Goal: Task Accomplishment & Management: Complete application form

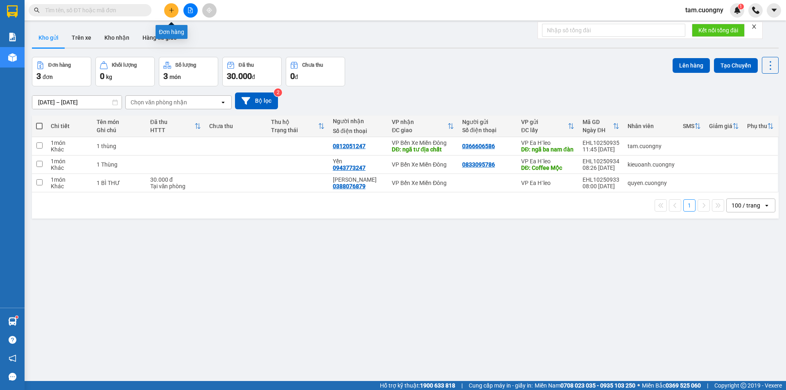
click at [169, 12] on icon "plus" at bounding box center [172, 10] width 6 height 6
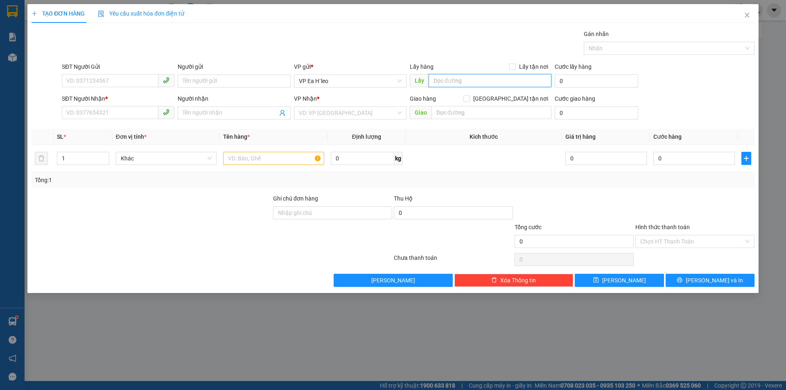
click at [464, 82] on input "text" at bounding box center [489, 80] width 123 height 13
type input "cây xăng minh đào"
click at [319, 110] on input "search" at bounding box center [347, 113] width 97 height 12
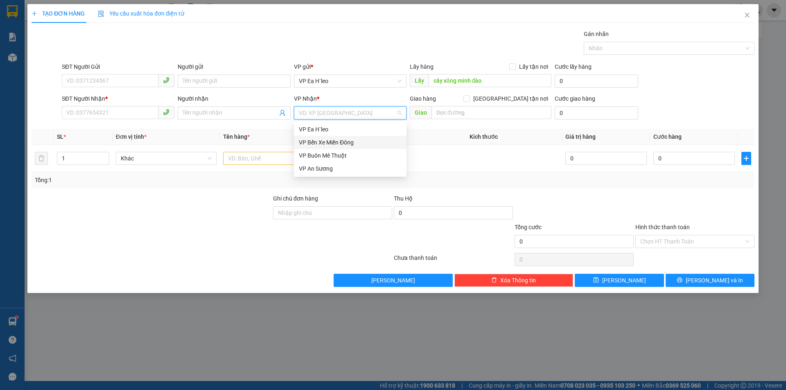
drag, startPoint x: 333, startPoint y: 140, endPoint x: 300, endPoint y: 144, distance: 33.5
click at [333, 140] on div "VP Bến Xe Miền Đông" at bounding box center [350, 142] width 103 height 9
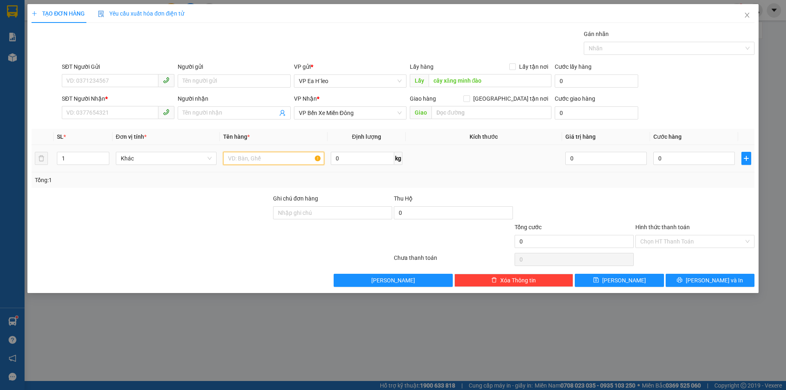
click at [257, 160] on input "text" at bounding box center [273, 158] width 101 height 13
drag, startPoint x: 251, startPoint y: 158, endPoint x: 219, endPoint y: 154, distance: 32.2
click at [219, 154] on tr "1 Khác 1 thùng 0 kg 0 0" at bounding box center [393, 158] width 723 height 27
type input "2 bao"
click at [86, 158] on input "1" at bounding box center [82, 158] width 51 height 12
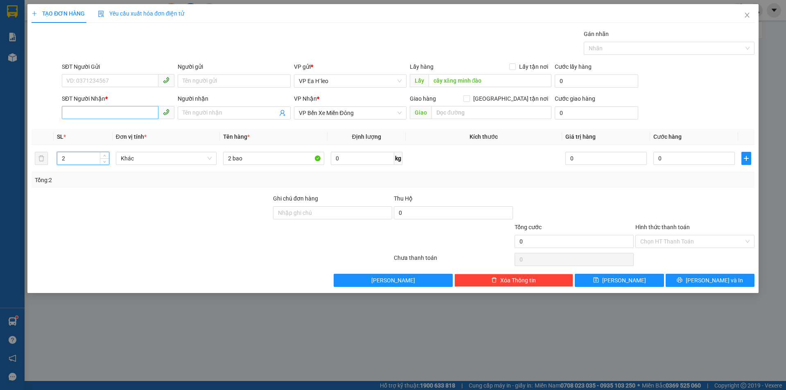
type input "2"
click at [101, 109] on input "SĐT Người Nhận *" at bounding box center [110, 112] width 97 height 13
click at [111, 78] on input "SĐT Người Gửi" at bounding box center [110, 80] width 97 height 13
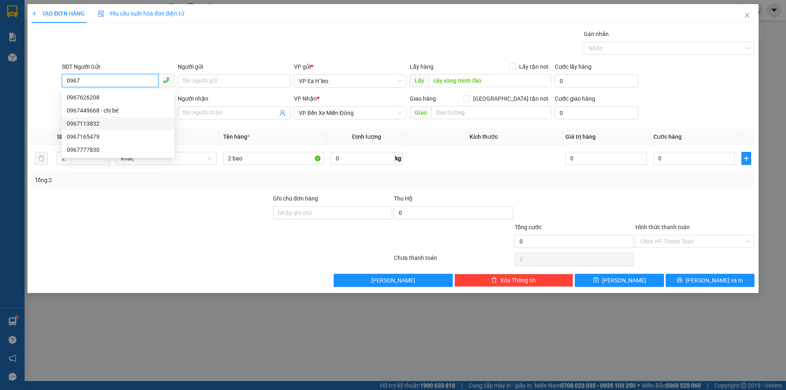
type input "0967"
drag, startPoint x: 98, startPoint y: 236, endPoint x: 102, endPoint y: 135, distance: 101.6
click at [99, 236] on div at bounding box center [151, 237] width 241 height 29
click at [102, 81] on input "0967" at bounding box center [110, 80] width 97 height 13
click at [48, 113] on div at bounding box center [46, 108] width 30 height 29
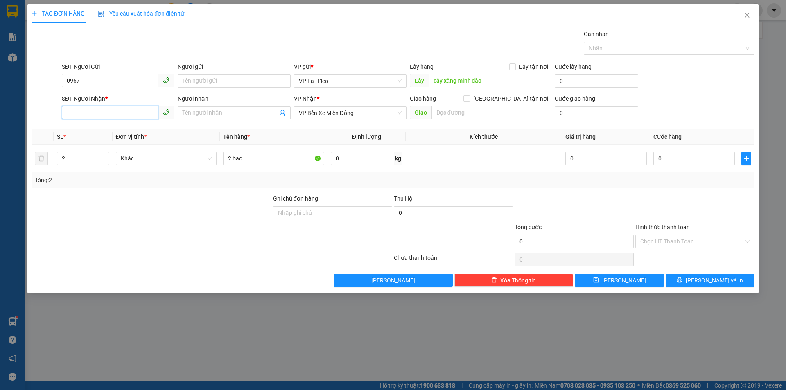
click at [111, 113] on input "SĐT Người Nhận *" at bounding box center [110, 112] width 97 height 13
click at [90, 144] on div "0972432926 - [PERSON_NAME]" at bounding box center [118, 142] width 103 height 9
type input "0972432926"
type input "[PERSON_NAME]"
type input "0972432926"
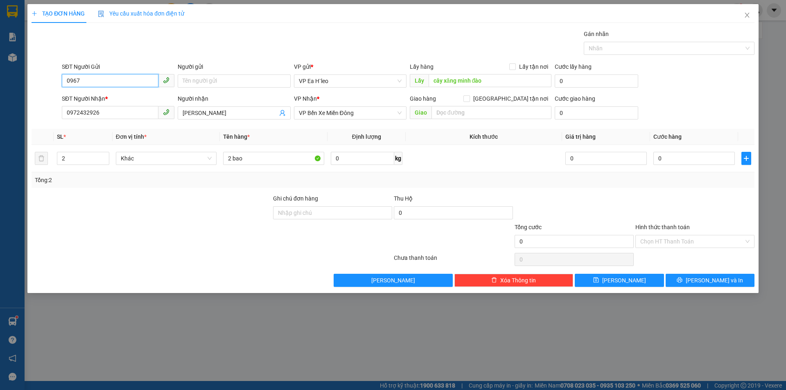
click at [135, 78] on input "0967" at bounding box center [110, 80] width 97 height 13
type input "0967486751"
click at [122, 112] on input "0972432926" at bounding box center [110, 112] width 97 height 13
click at [132, 79] on input "0967486751" at bounding box center [110, 80] width 97 height 13
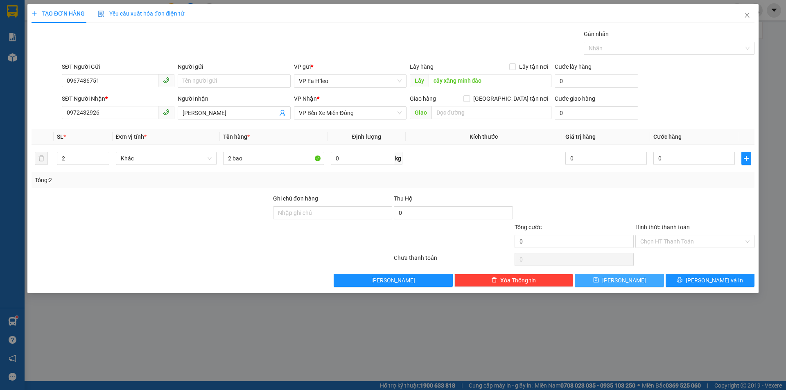
click at [624, 278] on span "[PERSON_NAME]" at bounding box center [624, 280] width 44 height 9
type input "1"
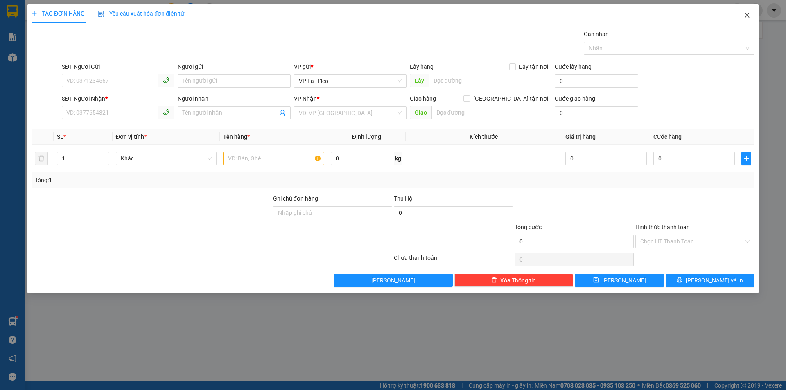
click at [747, 15] on icon "close" at bounding box center [746, 15] width 5 height 5
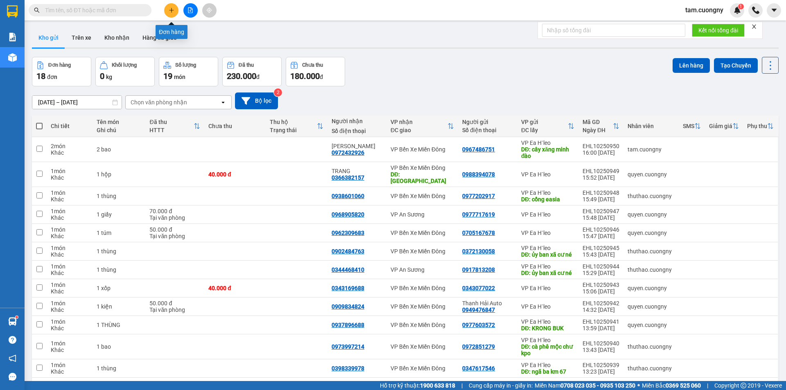
click at [176, 12] on button at bounding box center [171, 10] width 14 height 14
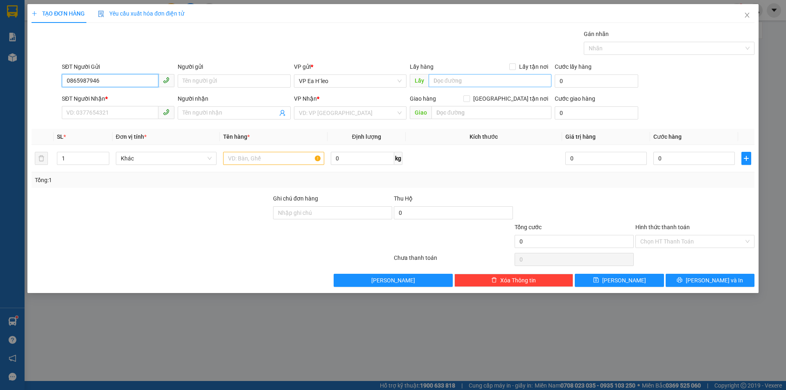
type input "0865987946"
click at [440, 84] on input "text" at bounding box center [489, 80] width 123 height 13
type input "ngã ba hoàng thường"
click at [125, 81] on input "0865987946" at bounding box center [110, 80] width 97 height 13
click at [122, 113] on input "SĐT Người Nhận *" at bounding box center [110, 112] width 97 height 13
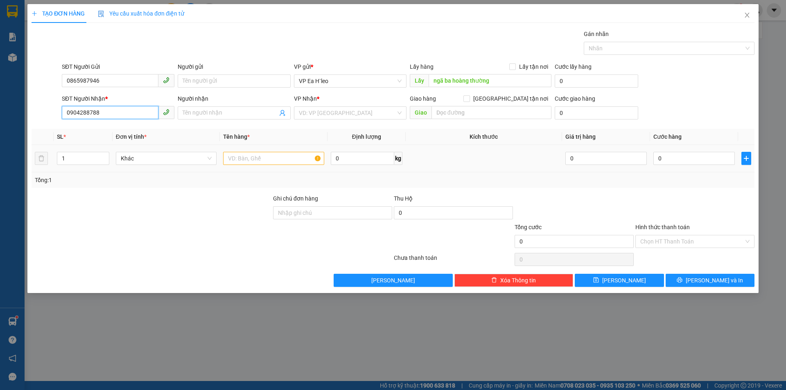
type input "0904288788"
click at [281, 163] on input "text" at bounding box center [273, 158] width 101 height 13
type input "1 thùng"
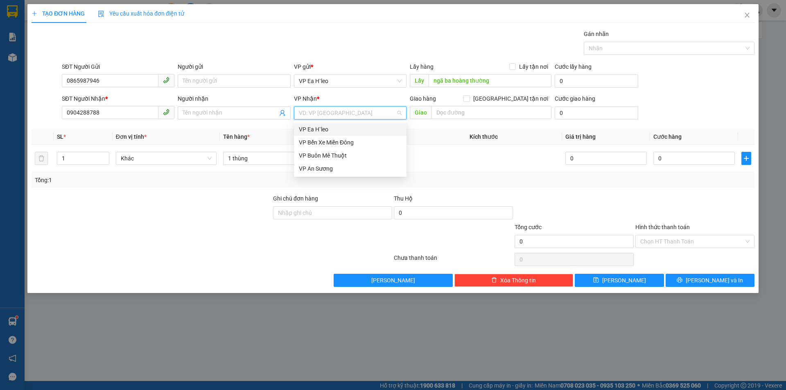
click at [365, 115] on input "search" at bounding box center [347, 113] width 97 height 12
click at [320, 142] on div "VP Bến Xe Miền Đông" at bounding box center [350, 142] width 103 height 9
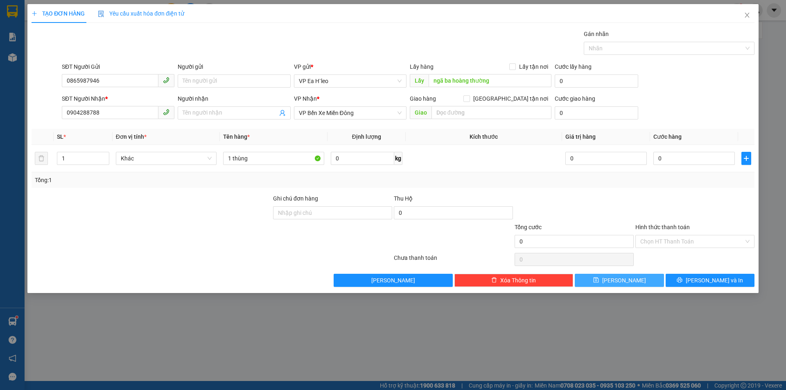
click at [625, 279] on span "[PERSON_NAME]" at bounding box center [624, 280] width 44 height 9
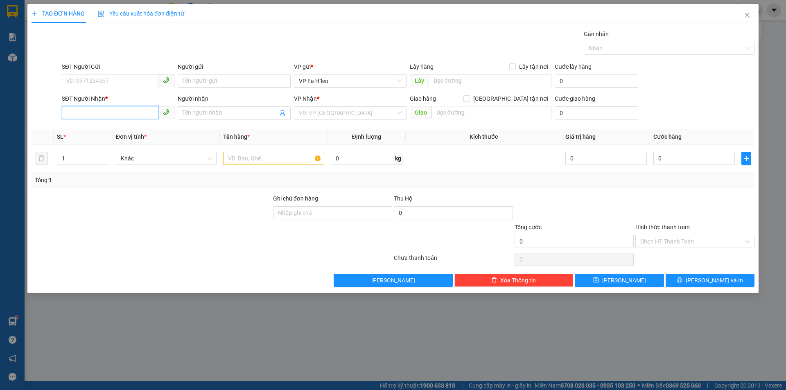
drag, startPoint x: 103, startPoint y: 113, endPoint x: 460, endPoint y: 100, distance: 357.4
click at [108, 112] on input "SĐT Người Nhận *" at bounding box center [110, 112] width 97 height 13
click at [476, 114] on input "text" at bounding box center [491, 112] width 120 height 13
type input "c"
type input "cầu vượt chơn thành"
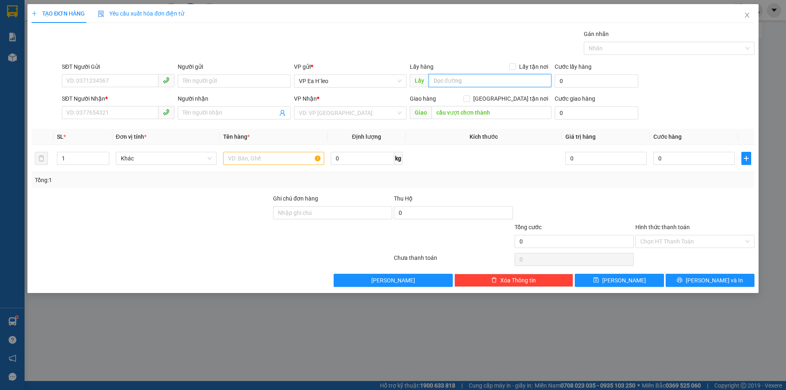
click at [447, 78] on input "text" at bounding box center [489, 80] width 123 height 13
type input "chợ nhỏ [GEOGRAPHIC_DATA]"
click at [104, 79] on input "SĐT Người Gửi" at bounding box center [110, 80] width 97 height 13
type input "0"
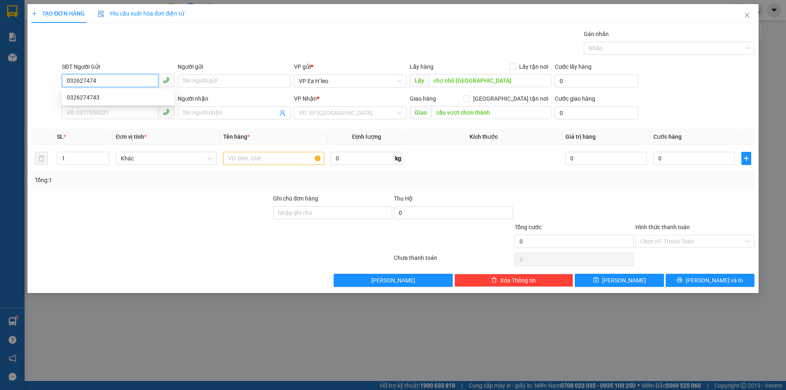
type input "0326274743"
click at [86, 95] on div "0326274743" at bounding box center [118, 97] width 103 height 9
type input "QUẦY THUỐC TÂY KIM YẾN CHƯ KPO"
type input "0326274743"
click at [130, 112] on input "SĐT Người Nhận *" at bounding box center [110, 112] width 97 height 13
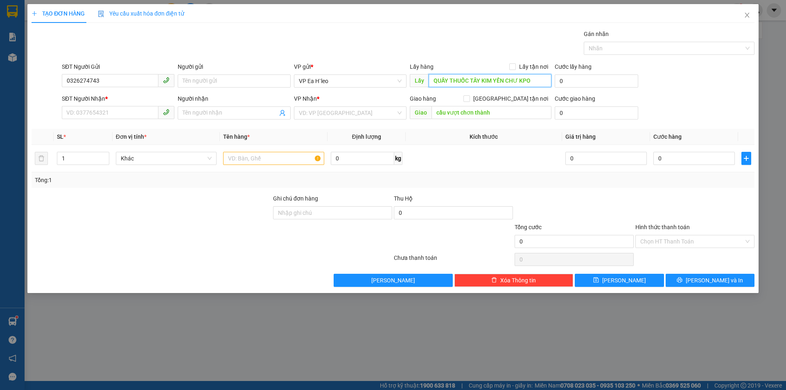
click at [536, 81] on input "QUẦY THUỐC TÂY KIM YẾN CHƯ KPO" at bounding box center [489, 80] width 123 height 13
drag, startPoint x: 507, startPoint y: 79, endPoint x: 556, endPoint y: 89, distance: 49.7
click at [556, 89] on div "SĐT Người Gửi 0326274743 Người gửi Tên người gửi VP gửi * VP [PERSON_NAME] Lấy …" at bounding box center [408, 76] width 696 height 29
type input "QUẦY THUỐC TÂY KIM YẾN CHỢ NHỎ [GEOGRAPHIC_DATA]"
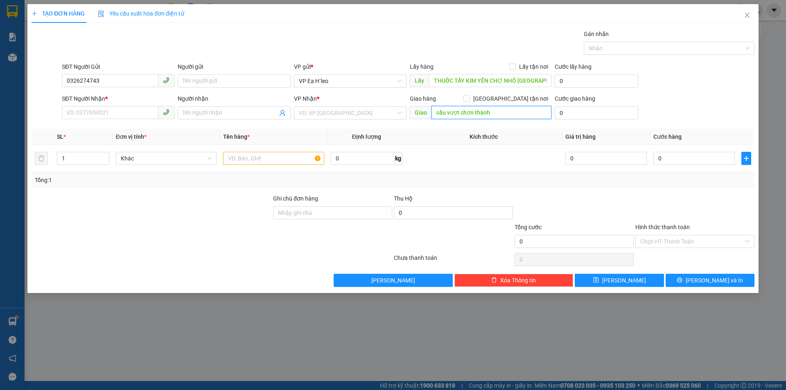
scroll to position [0, 0]
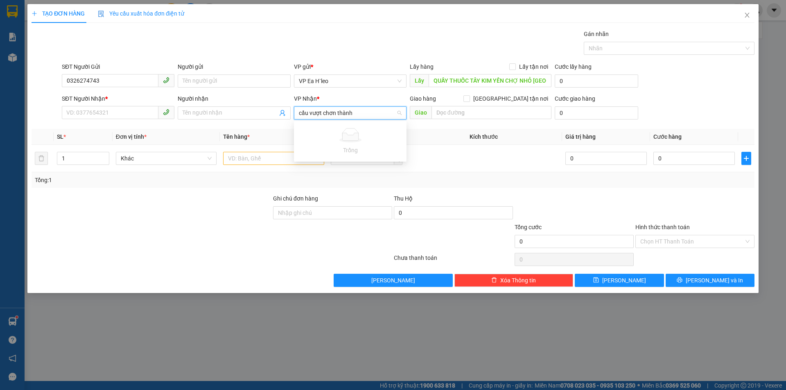
type input "cầu vượt chơn thành"
click at [124, 104] on div "SĐT Người Nhận *" at bounding box center [118, 100] width 113 height 12
drag, startPoint x: 123, startPoint y: 109, endPoint x: 123, endPoint y: 114, distance: 4.9
click at [123, 114] on input "SĐT Người Nhận *" at bounding box center [110, 112] width 97 height 13
click at [123, 115] on input "SĐT Người Nhận *" at bounding box center [110, 112] width 97 height 13
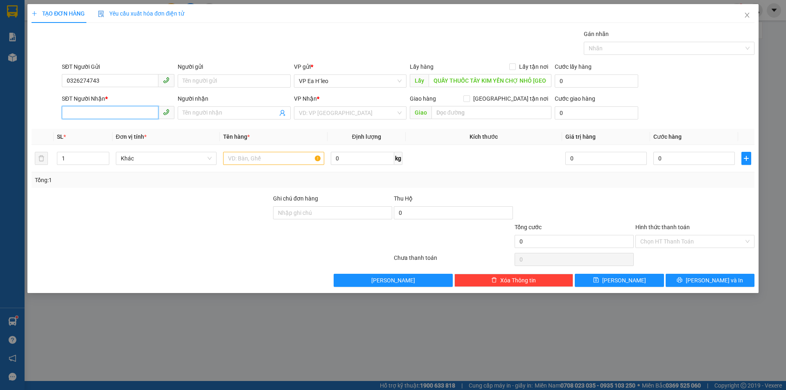
click at [123, 115] on input "SĐT Người Nhận *" at bounding box center [110, 112] width 97 height 13
drag, startPoint x: 123, startPoint y: 115, endPoint x: 120, endPoint y: 109, distance: 6.2
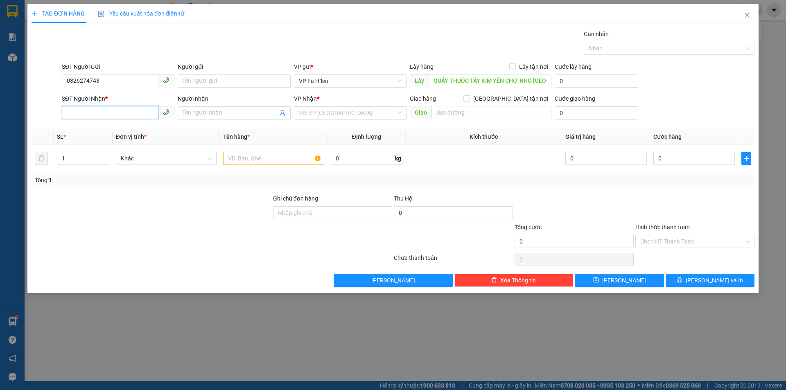
click at [120, 109] on input "SĐT Người Nhận *" at bounding box center [110, 112] width 97 height 13
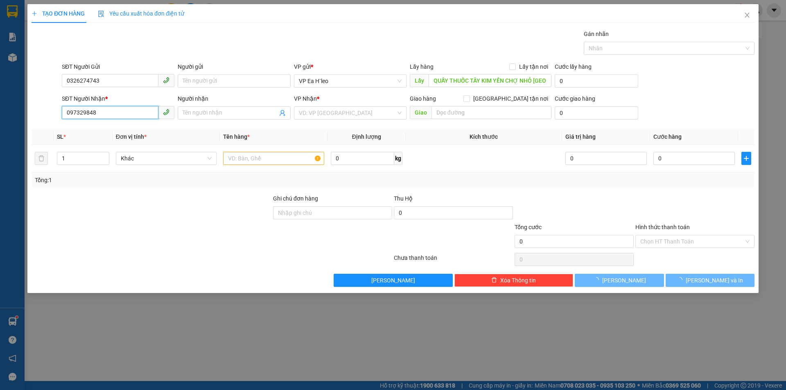
type input "0973298488"
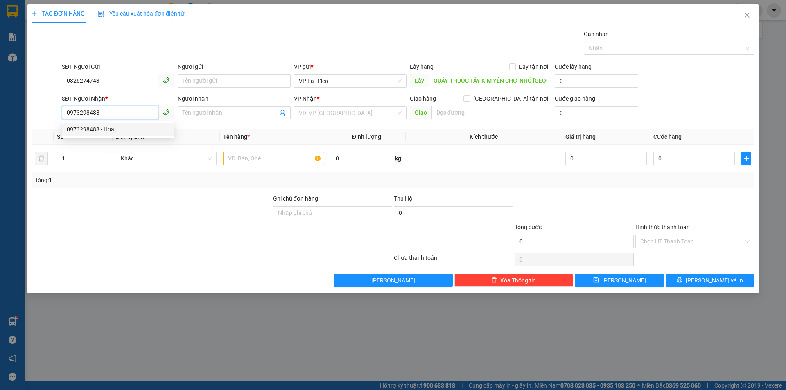
click at [117, 132] on div "0973298488 - Hoa" at bounding box center [118, 129] width 103 height 9
type input "Hoa"
type input "Đường Mũi Tàu"
type input "0973298488"
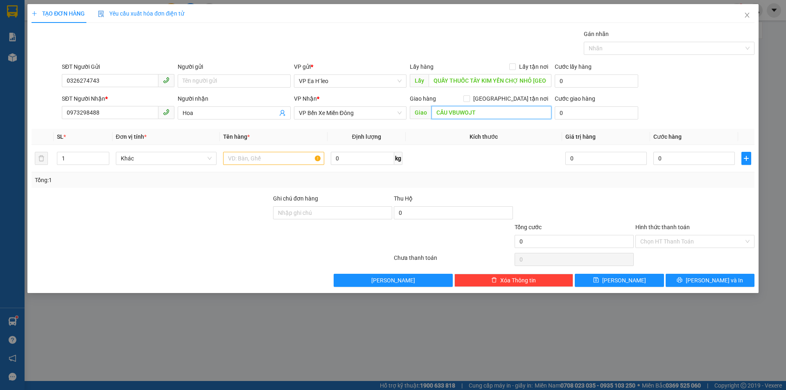
click at [489, 117] on input "CẦU VBUWOJT" at bounding box center [491, 112] width 120 height 13
type input "CẦU VƯỢT CHƠN THÀNH"
click at [249, 163] on input "text" at bounding box center [273, 158] width 101 height 13
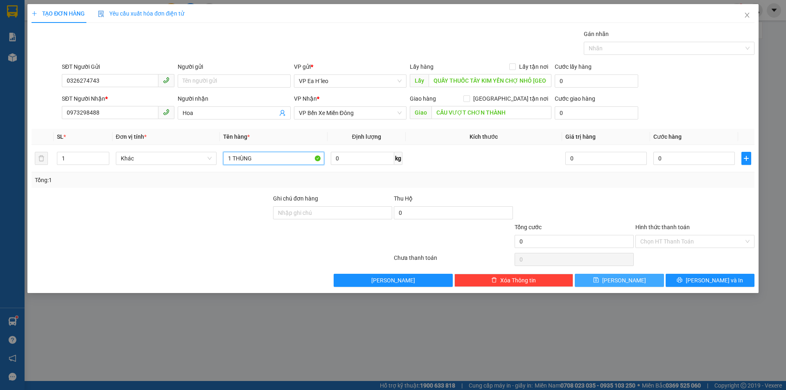
type input "1 THÙNG"
click at [599, 280] on icon "save" at bounding box center [596, 280] width 6 height 6
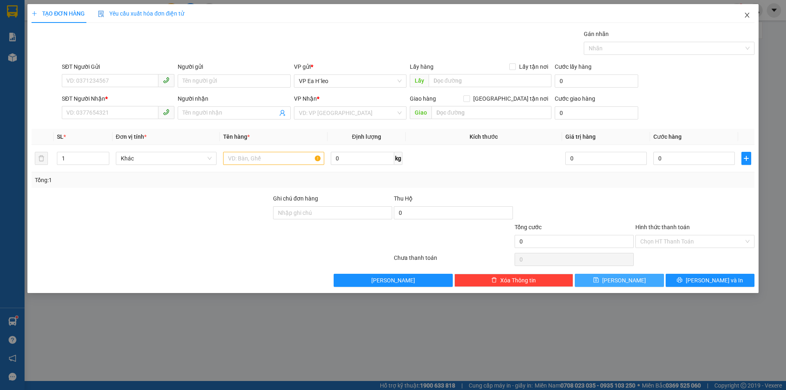
click at [743, 16] on icon "close" at bounding box center [746, 15] width 7 height 7
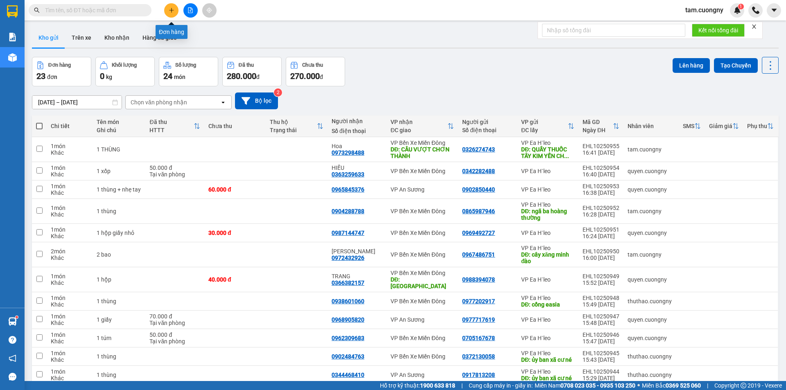
click at [171, 9] on icon "plus" at bounding box center [172, 10] width 6 height 6
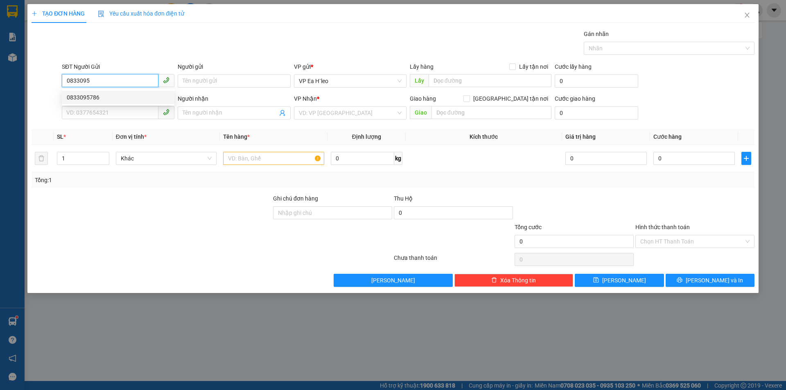
click at [93, 96] on div "0833095786" at bounding box center [118, 97] width 103 height 9
type input "0833095786"
type input "Coffee Mộc"
type input "0943773247"
type input "Yến"
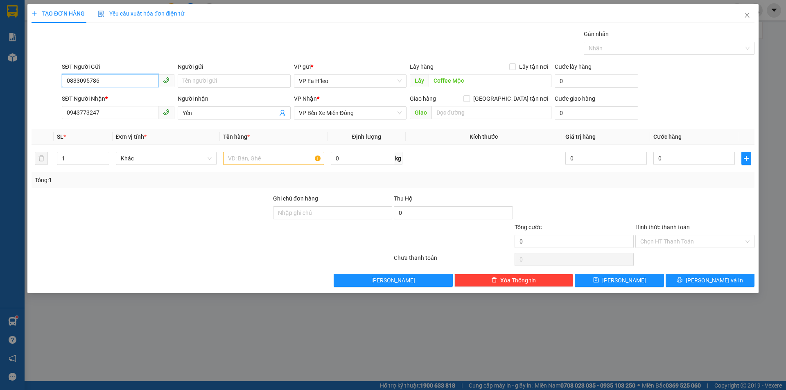
type input "0833095786"
drag, startPoint x: 99, startPoint y: 117, endPoint x: 33, endPoint y: 119, distance: 66.3
click at [33, 119] on div "SĐT Người Nhận * 0943773247 Người nhận Yến VP Nhận * VP Bến Xe Miền Đông Giao h…" at bounding box center [393, 108] width 724 height 29
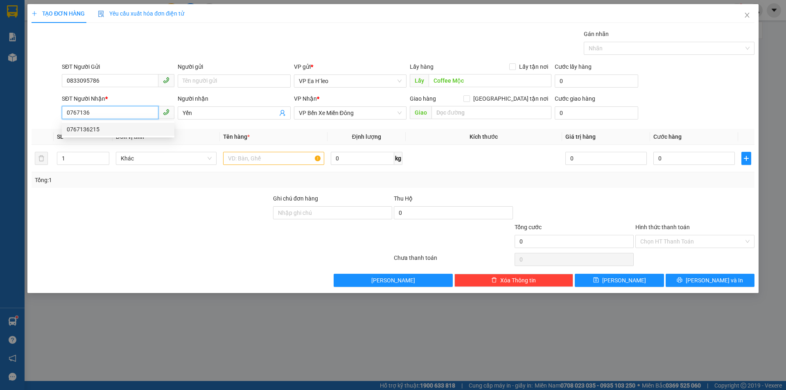
click at [82, 126] on div "0767136215" at bounding box center [118, 129] width 103 height 9
type input "0767136215"
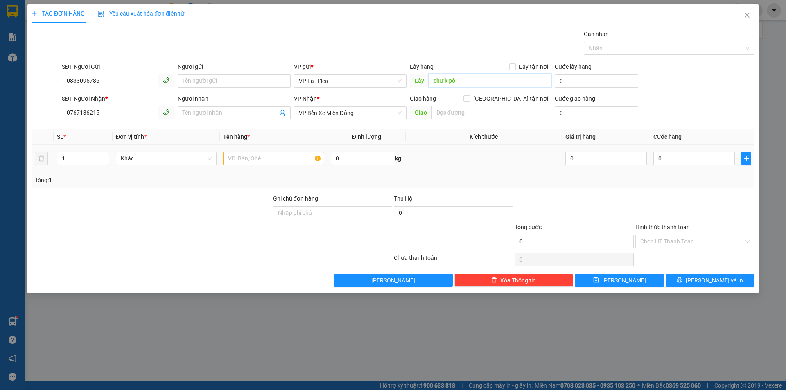
type input "chư k pô"
click at [300, 153] on input "text" at bounding box center [273, 158] width 101 height 13
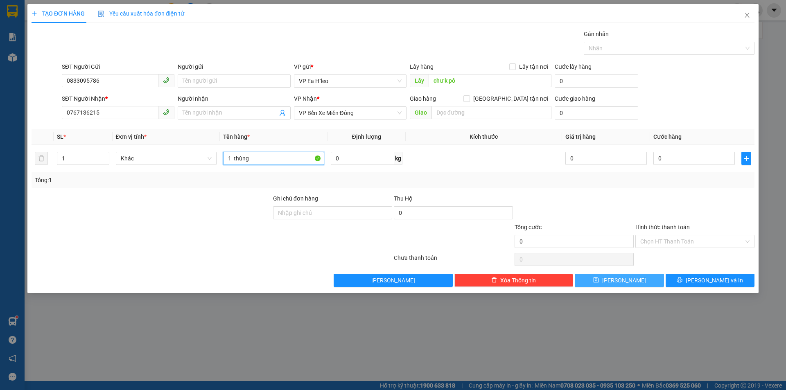
type input "1 thùng"
click at [628, 280] on span "[PERSON_NAME]" at bounding box center [624, 280] width 44 height 9
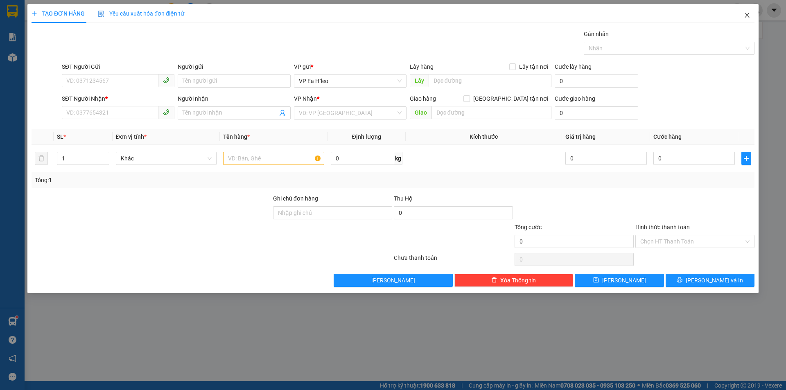
click at [744, 18] on icon "close" at bounding box center [746, 15] width 7 height 7
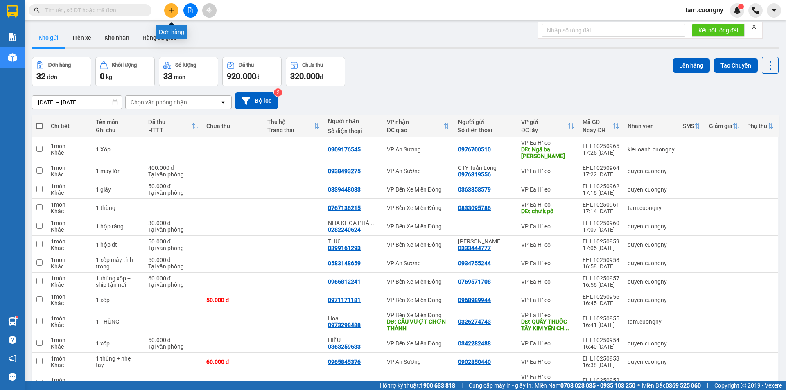
click at [171, 13] on button at bounding box center [171, 10] width 14 height 14
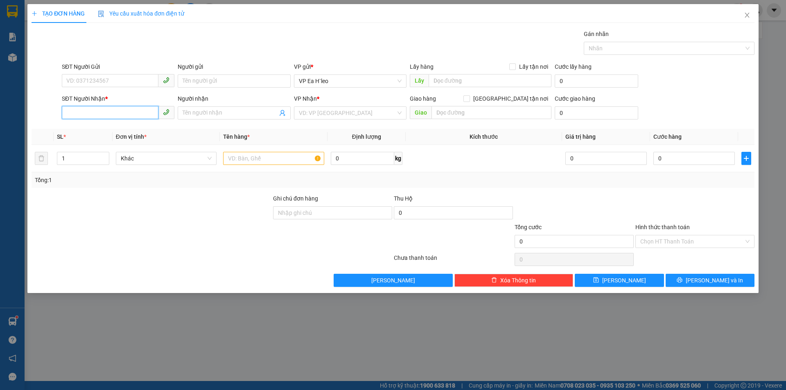
click at [115, 110] on input "SĐT Người Nhận *" at bounding box center [110, 112] width 97 height 13
type input "0346470727"
click at [123, 84] on input "SĐT Người Gửi" at bounding box center [110, 80] width 97 height 13
type input "0356568380"
click at [280, 160] on input "text" at bounding box center [273, 158] width 101 height 13
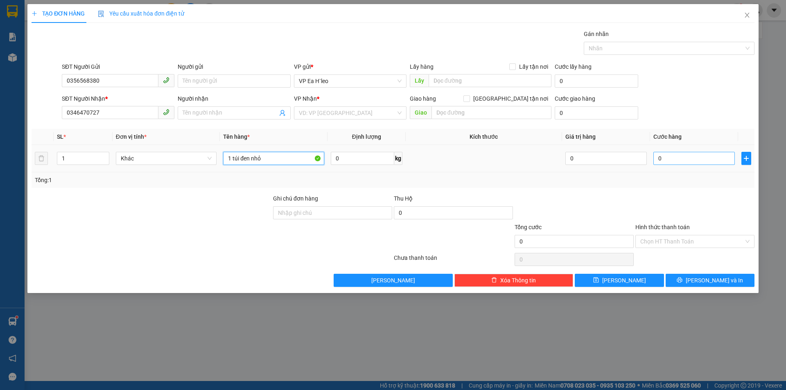
type input "1 túi đen nhỏ"
click at [672, 153] on input "0" at bounding box center [693, 158] width 81 height 13
type input "3"
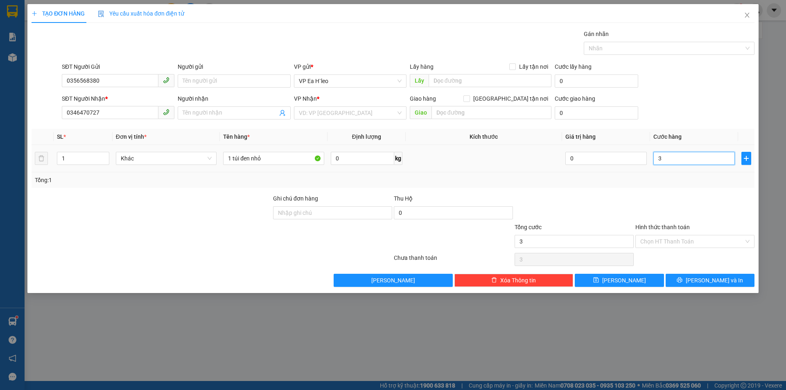
type input "30"
type input "300"
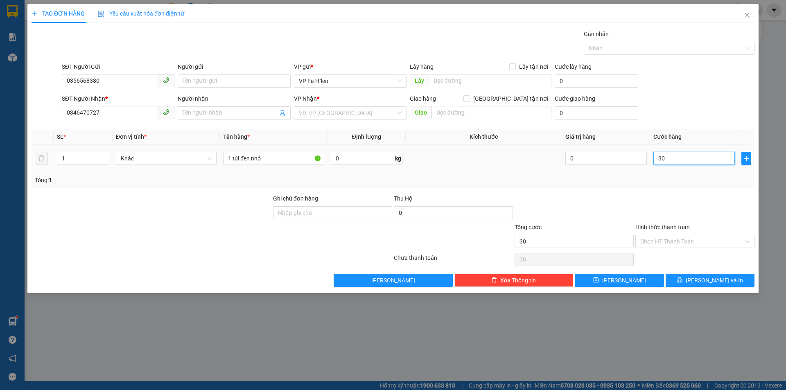
type input "300"
type input "3.000"
type input "30.000"
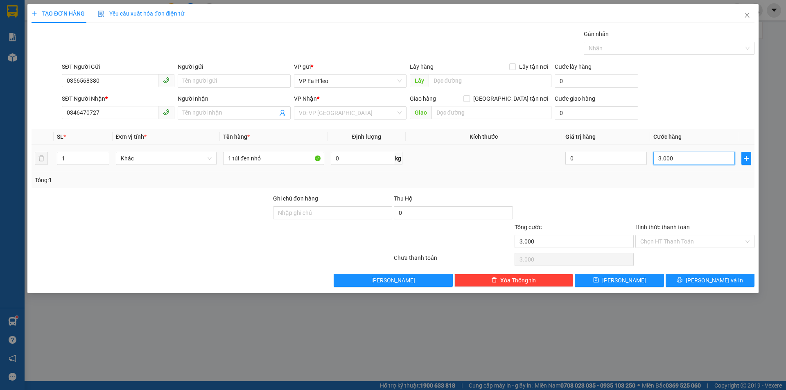
type input "30.000"
drag, startPoint x: 678, startPoint y: 236, endPoint x: 678, endPoint y: 248, distance: 11.5
click at [679, 241] on input "Hình thức thanh toán" at bounding box center [692, 241] width 104 height 12
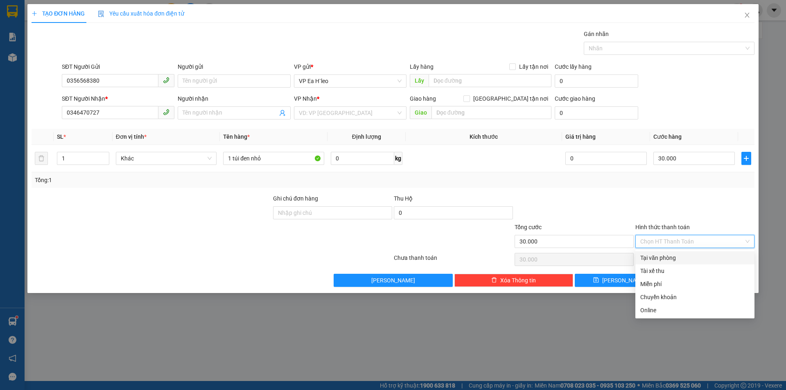
click at [673, 259] on div "Tại văn phòng" at bounding box center [694, 257] width 109 height 9
type input "0"
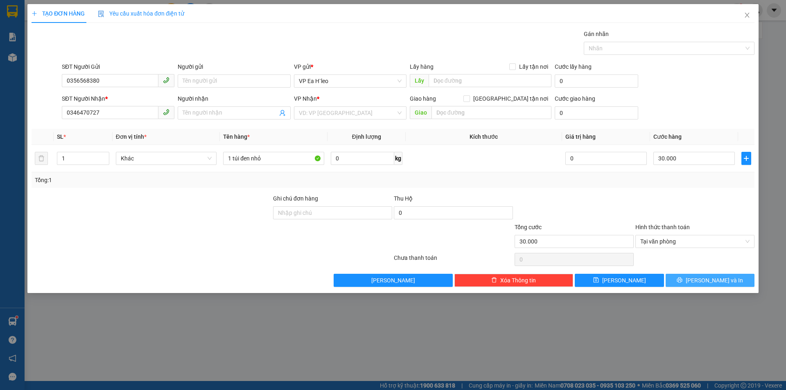
click at [684, 280] on button "[PERSON_NAME] và In" at bounding box center [709, 280] width 89 height 13
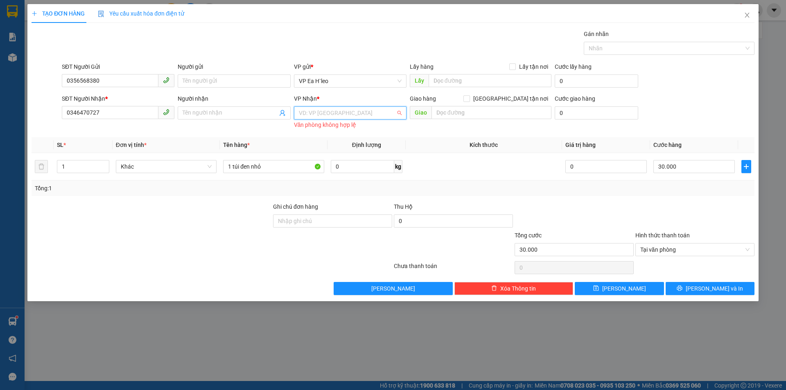
click at [316, 108] on input "search" at bounding box center [347, 113] width 97 height 12
click at [322, 141] on div "VP Bến Xe Miền Đông" at bounding box center [350, 142] width 103 height 9
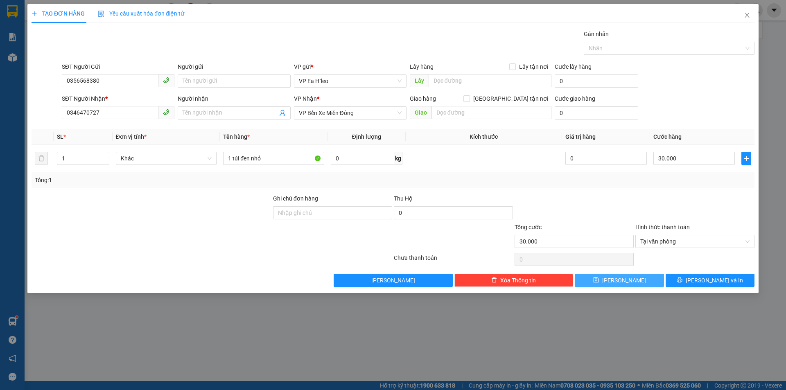
click at [637, 278] on button "[PERSON_NAME]" at bounding box center [618, 280] width 89 height 13
type input "0"
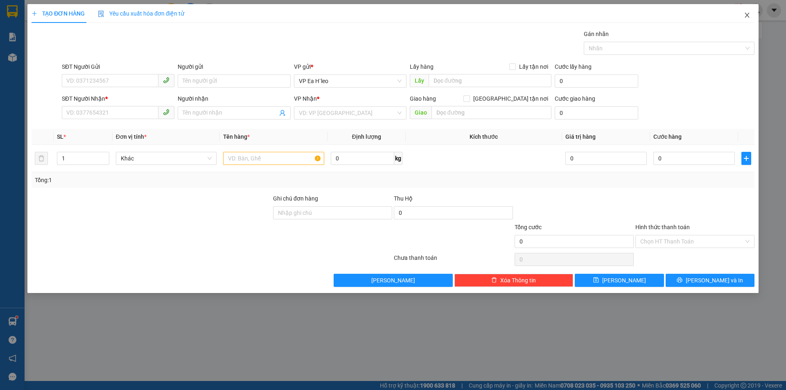
click at [750, 15] on span "Close" at bounding box center [746, 15] width 23 height 23
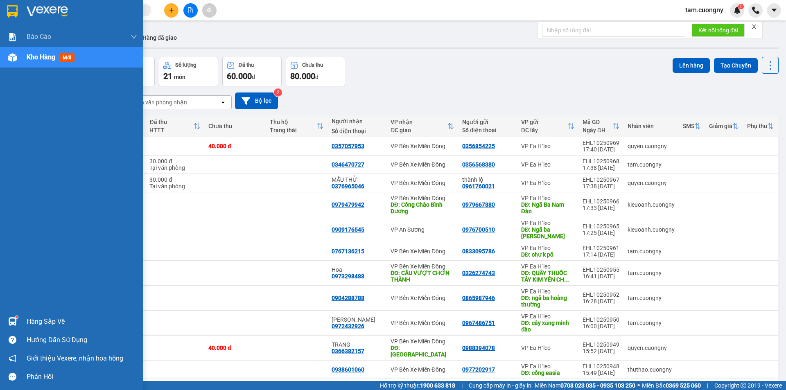
click at [14, 9] on img at bounding box center [12, 11] width 11 height 12
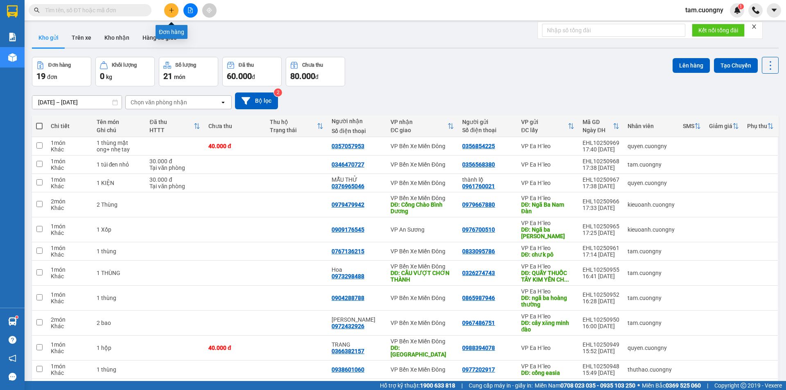
click at [167, 12] on button at bounding box center [171, 10] width 14 height 14
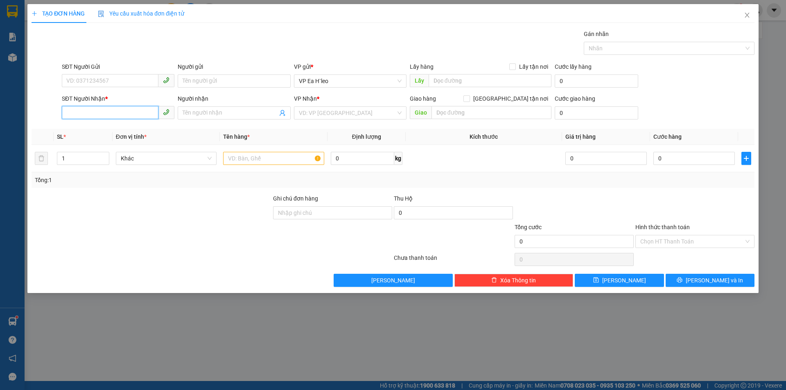
click at [113, 110] on input "SĐT Người Nhận *" at bounding box center [110, 112] width 97 height 13
type input "0949760047"
click at [114, 83] on input "SĐT Người Gửi" at bounding box center [110, 80] width 97 height 13
type input "0941365006"
drag, startPoint x: 358, startPoint y: 112, endPoint x: 348, endPoint y: 115, distance: 10.2
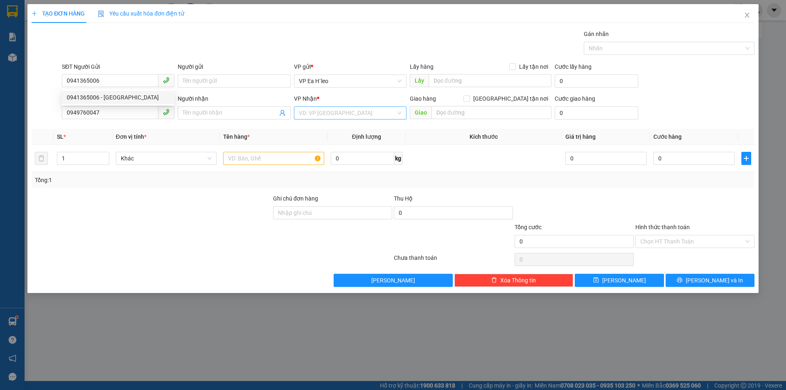
click at [356, 112] on input "search" at bounding box center [347, 113] width 97 height 12
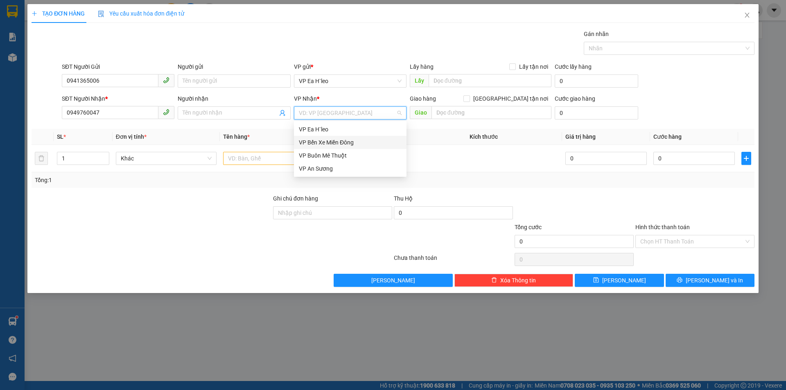
drag, startPoint x: 320, startPoint y: 141, endPoint x: 232, endPoint y: 163, distance: 91.2
click at [320, 142] on div "VP Bến Xe Miền Đông" at bounding box center [350, 142] width 103 height 9
click at [232, 163] on input "text" at bounding box center [273, 158] width 101 height 13
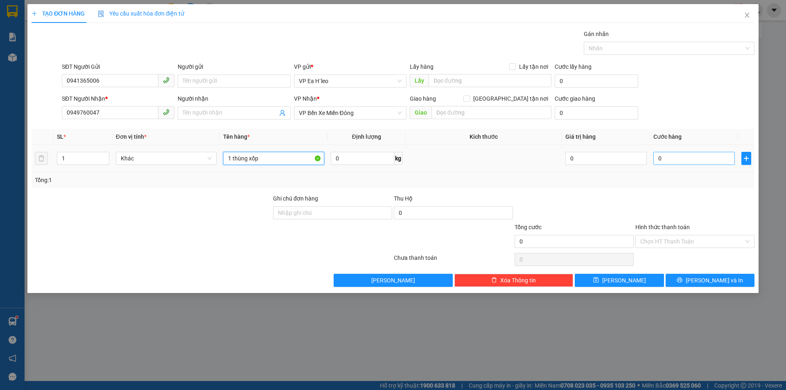
type input "1 thùng xốp"
click at [666, 156] on input "0" at bounding box center [693, 158] width 81 height 13
type input "5"
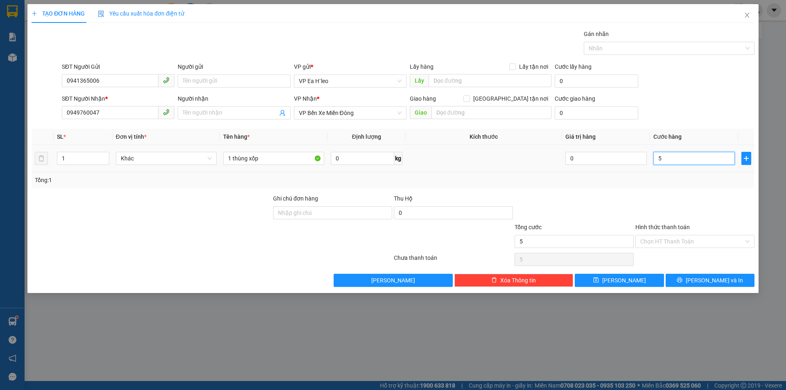
type input "50"
type input "500"
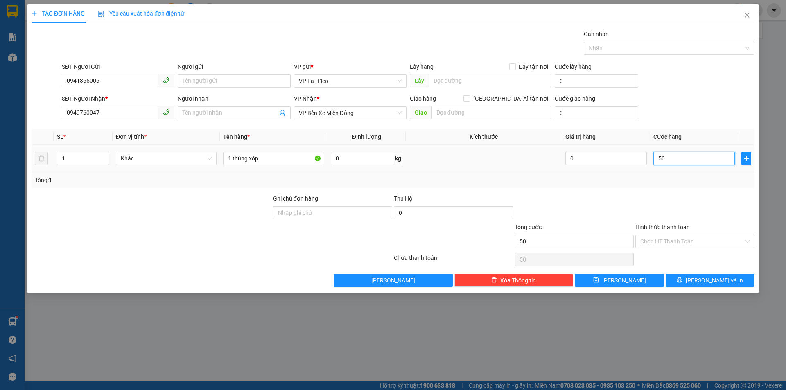
type input "500"
type input "5.000"
type input "50.000"
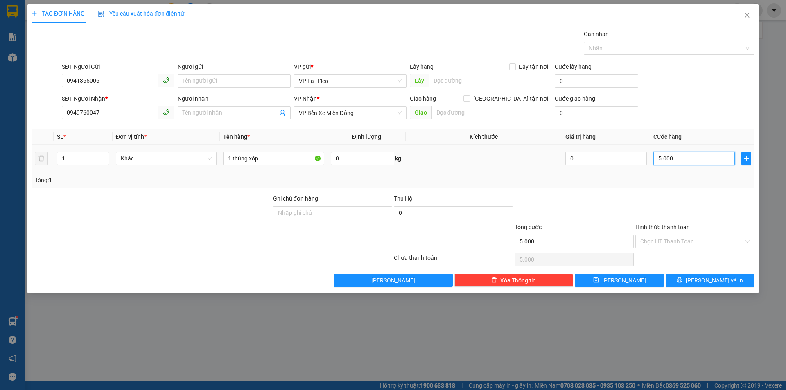
type input "50.000"
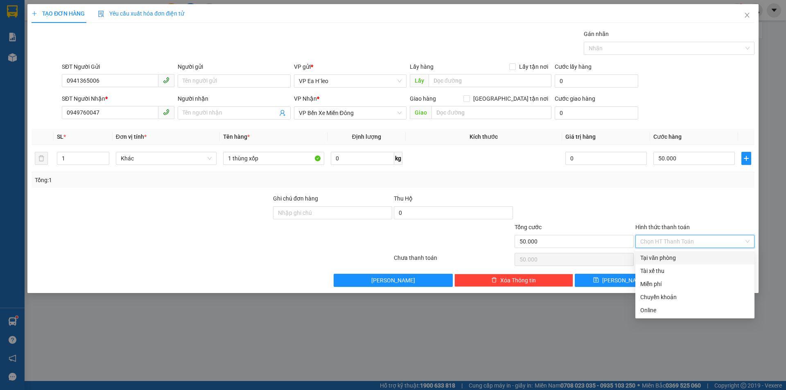
drag, startPoint x: 684, startPoint y: 243, endPoint x: 673, endPoint y: 251, distance: 14.0
click at [684, 243] on input "Hình thức thanh toán" at bounding box center [692, 241] width 104 height 12
click at [672, 255] on div "Tại văn phòng" at bounding box center [694, 257] width 109 height 9
type input "0"
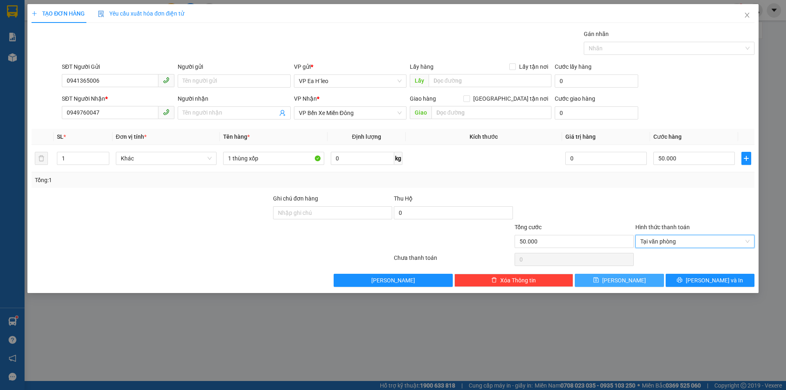
click at [599, 278] on icon "save" at bounding box center [596, 280] width 6 height 6
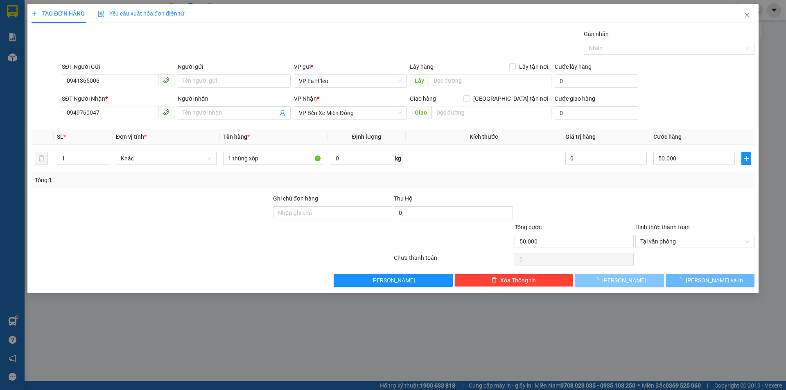
type input "0"
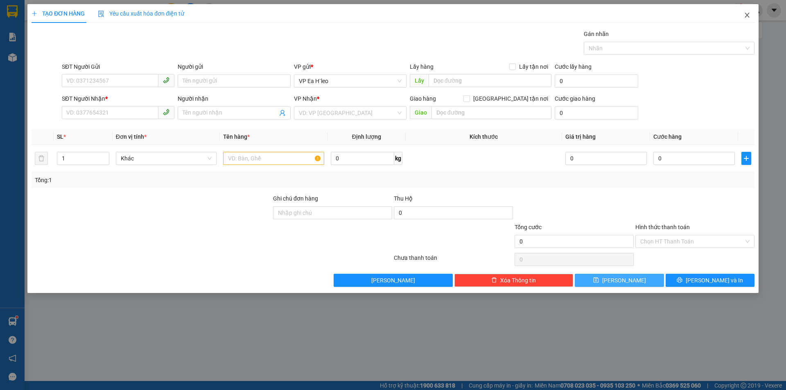
click at [746, 16] on icon "close" at bounding box center [746, 15] width 5 height 5
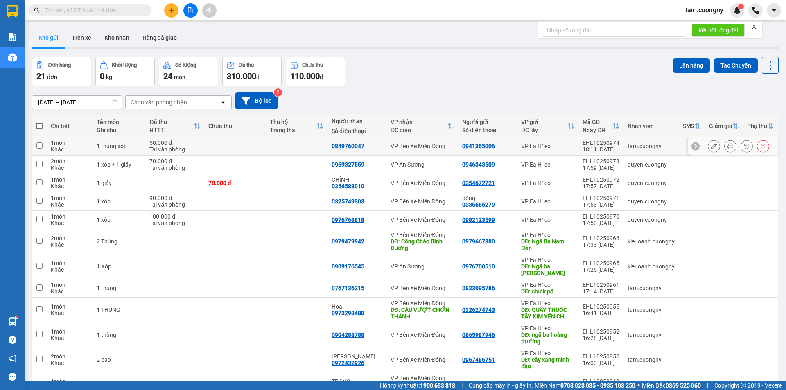
click at [711, 146] on icon at bounding box center [714, 146] width 6 height 6
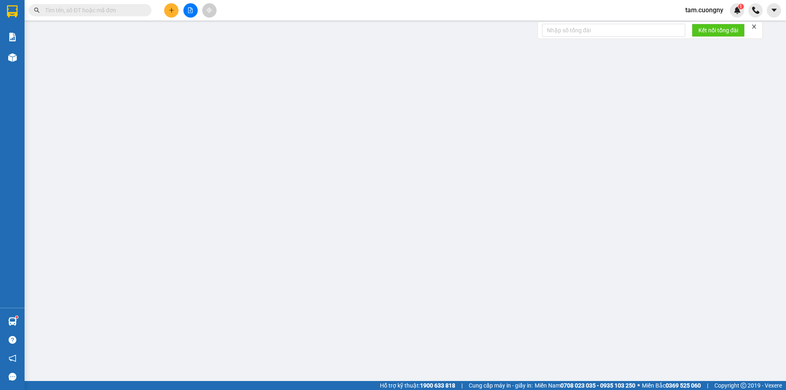
type input "0941365006"
type input "0849760047"
type input "50.000"
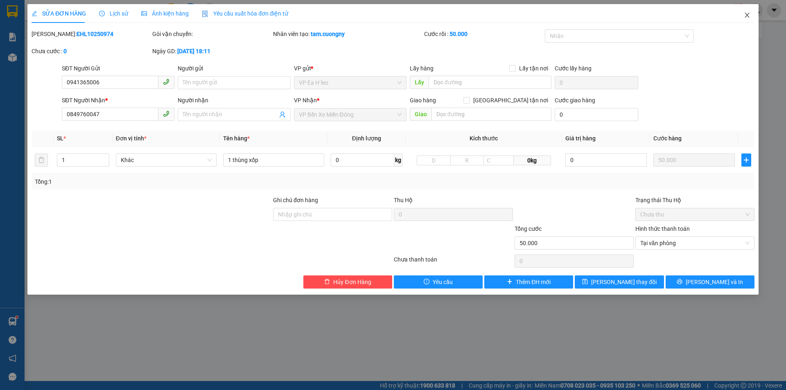
click at [746, 15] on icon "close" at bounding box center [746, 15] width 7 height 7
